Goal: Information Seeking & Learning: Learn about a topic

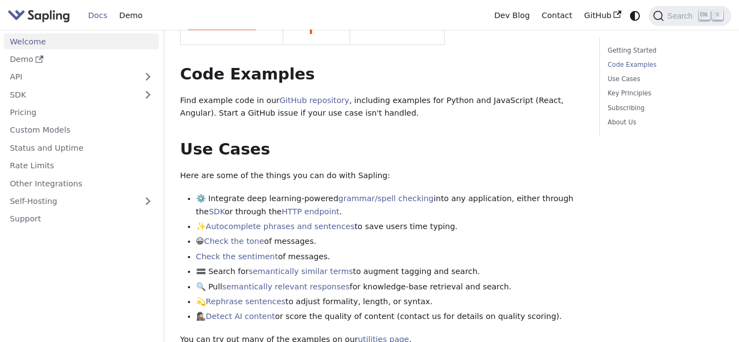
scroll to position [380, 0]
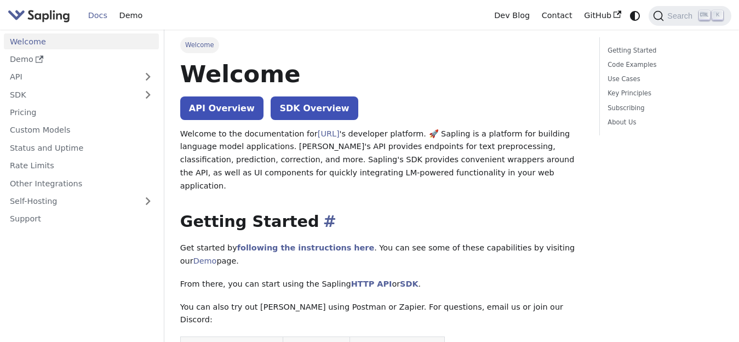
click at [237, 217] on h2 "Getting Started ​" at bounding box center [381, 222] width 403 height 20
click at [243, 212] on h2 "Getting Started ​" at bounding box center [381, 222] width 403 height 20
click at [683, 18] on span "Search" at bounding box center [681, 16] width 35 height 9
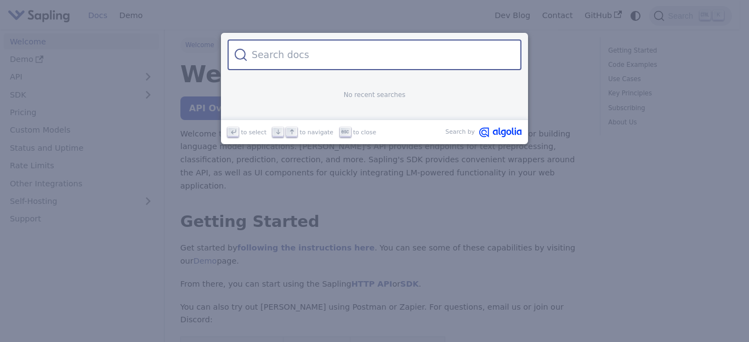
click at [465, 100] on p "No recent searches" at bounding box center [374, 95] width 235 height 10
click at [421, 105] on div "No recent searches" at bounding box center [374, 95] width 235 height 50
